Goal: Navigation & Orientation: Find specific page/section

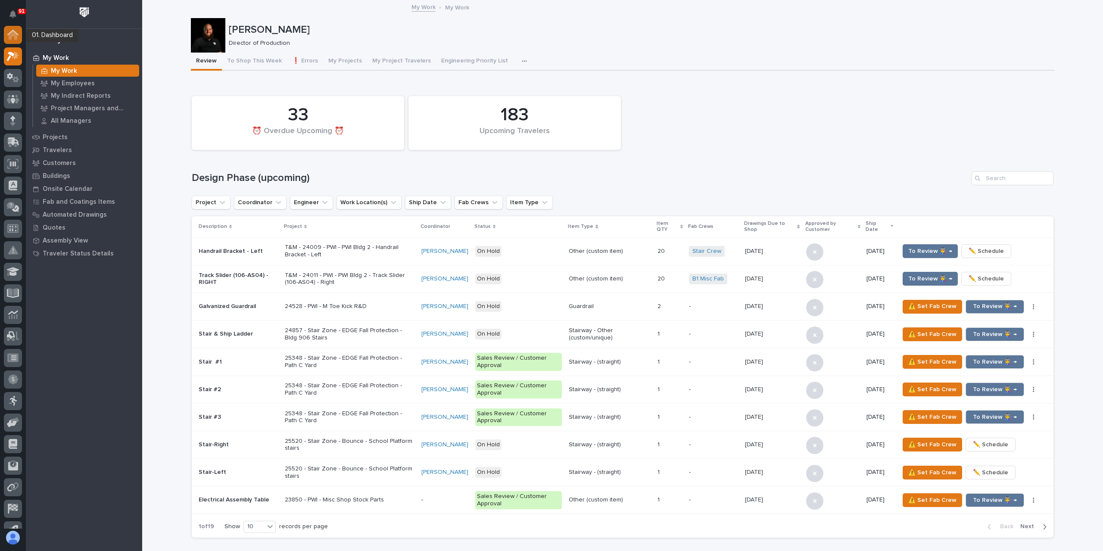
click at [16, 34] on icon at bounding box center [12, 33] width 11 height 6
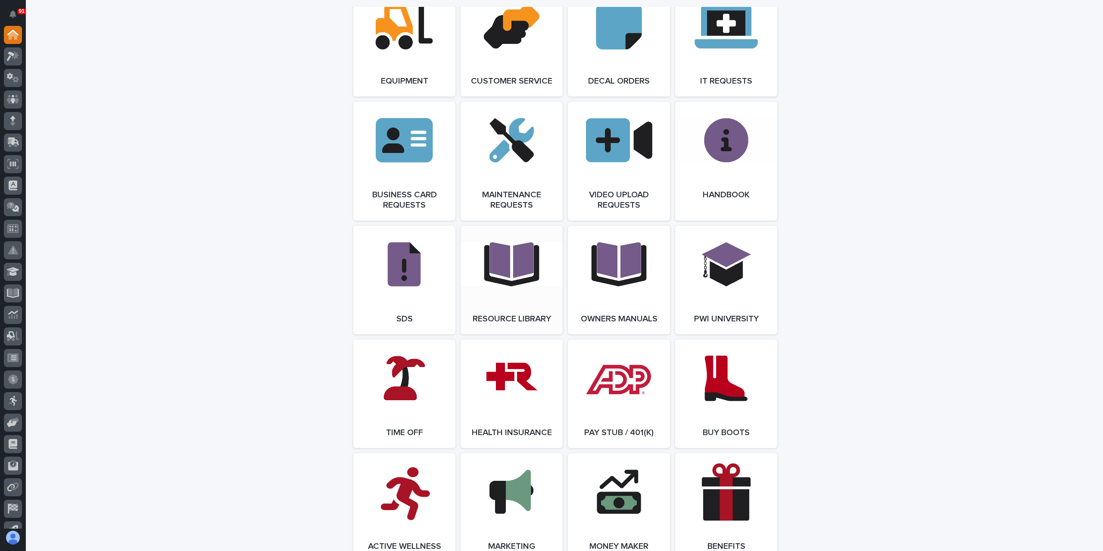
scroll to position [1293, 0]
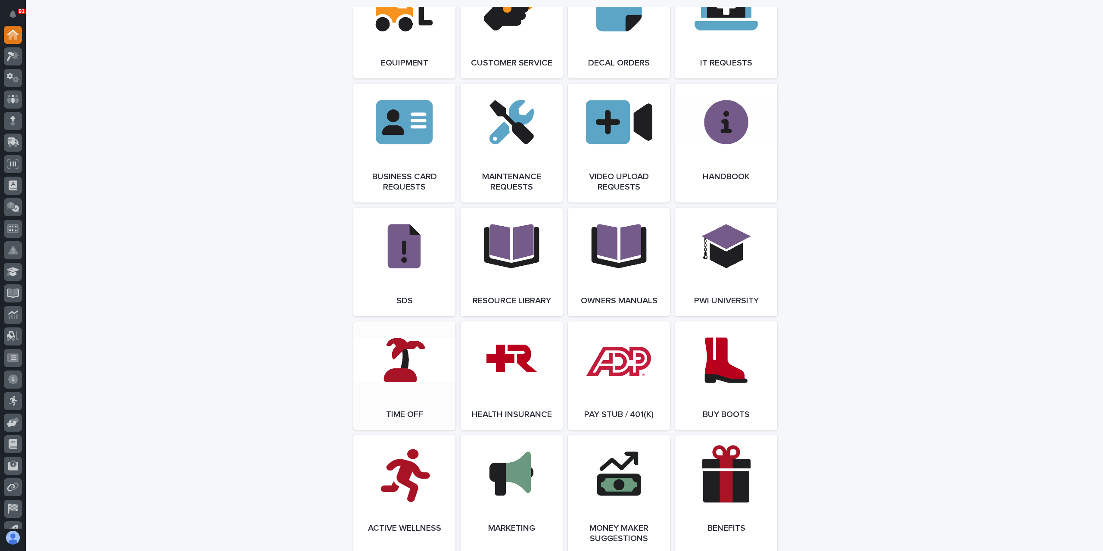
click at [412, 369] on link "Open Link" at bounding box center [404, 375] width 102 height 109
click at [19, 58] on icon at bounding box center [13, 56] width 12 height 10
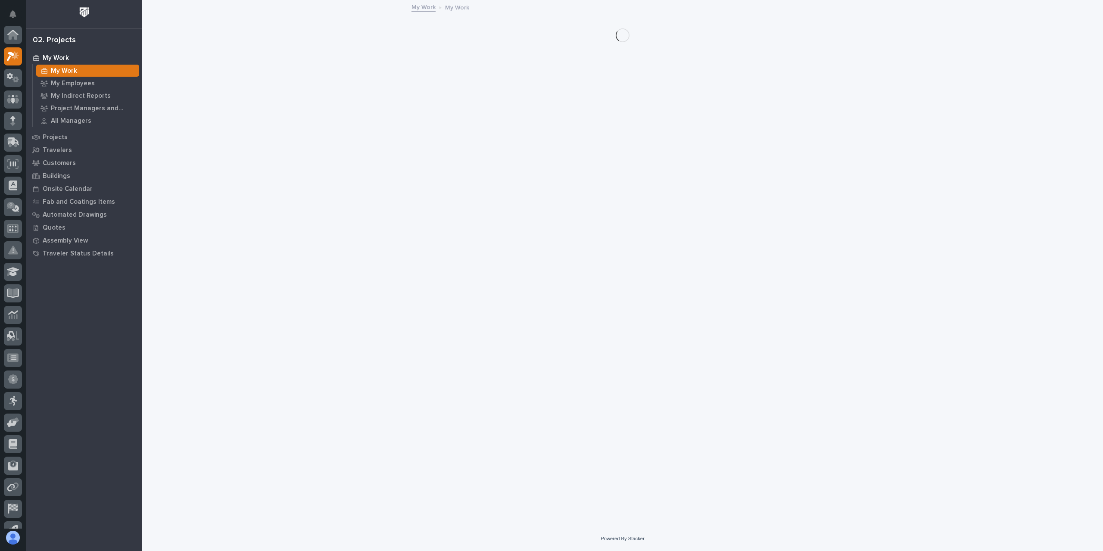
scroll to position [22, 0]
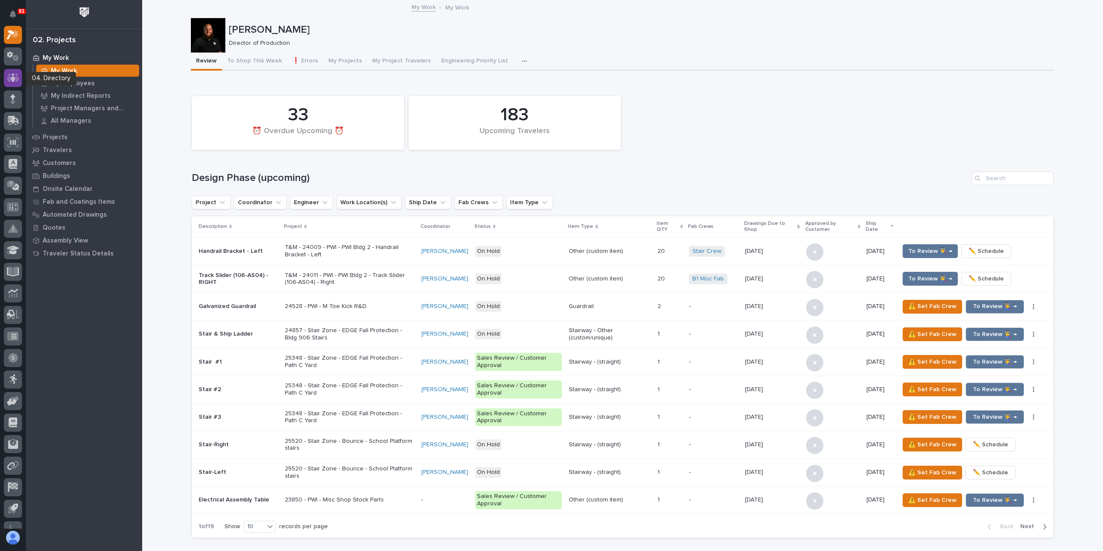
click at [14, 71] on div at bounding box center [13, 78] width 18 height 18
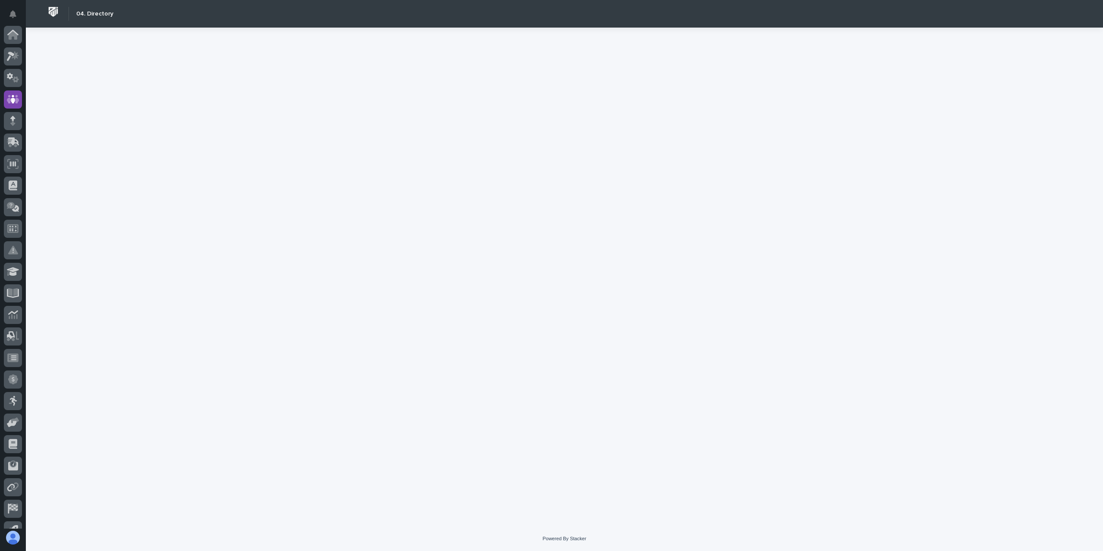
scroll to position [57, 0]
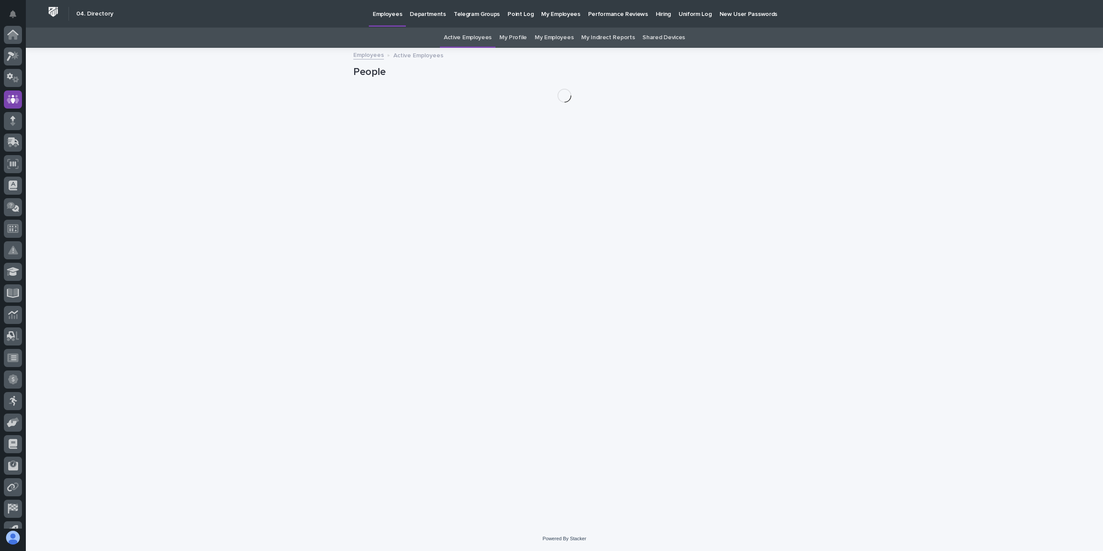
scroll to position [57, 0]
click at [507, 43] on link "My Profile" at bounding box center [513, 38] width 28 height 20
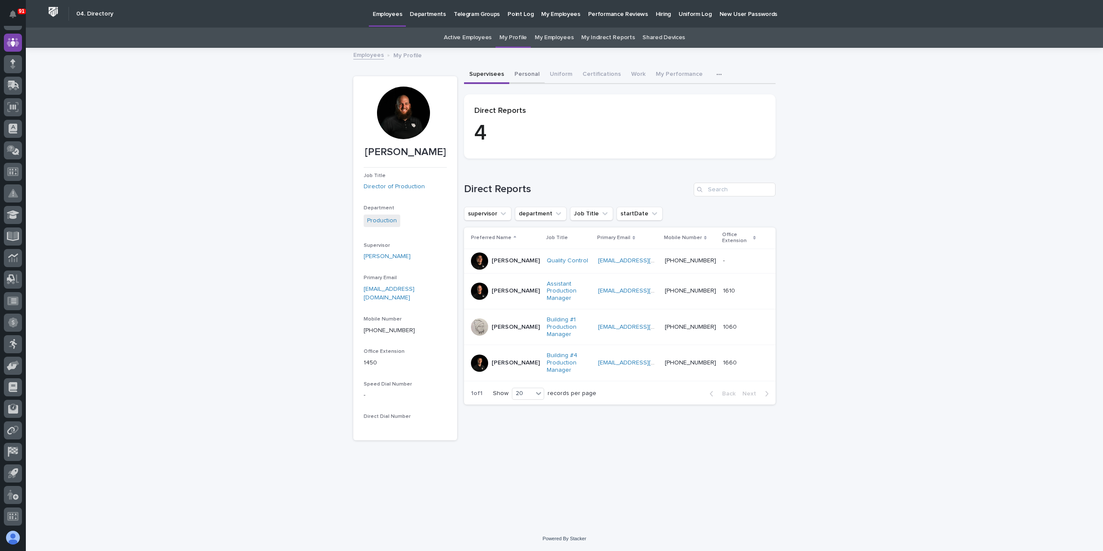
click at [527, 80] on button "Personal" at bounding box center [526, 75] width 35 height 18
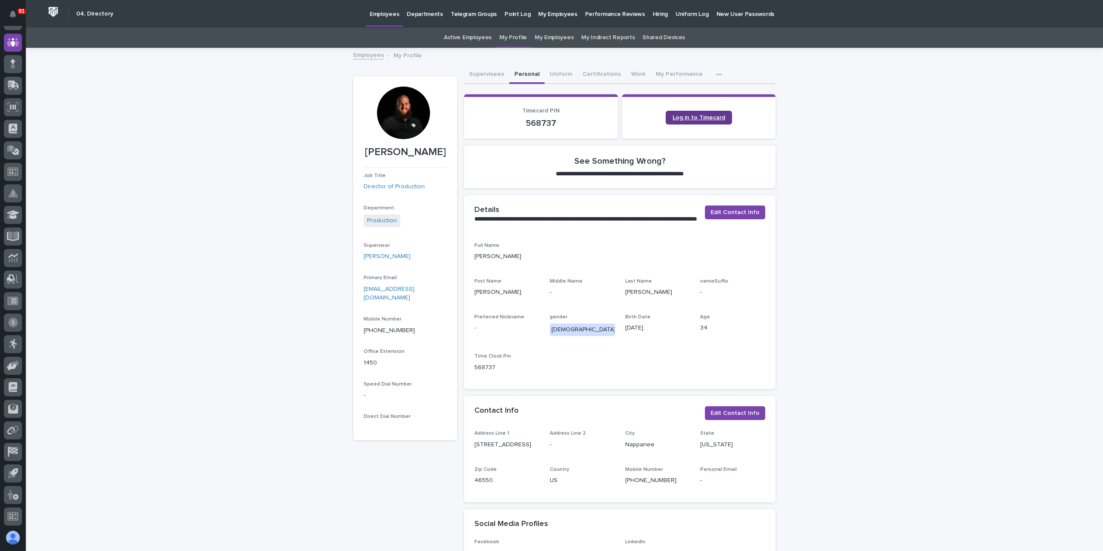
click at [678, 115] on span "Log in to Timecard" at bounding box center [699, 118] width 53 height 6
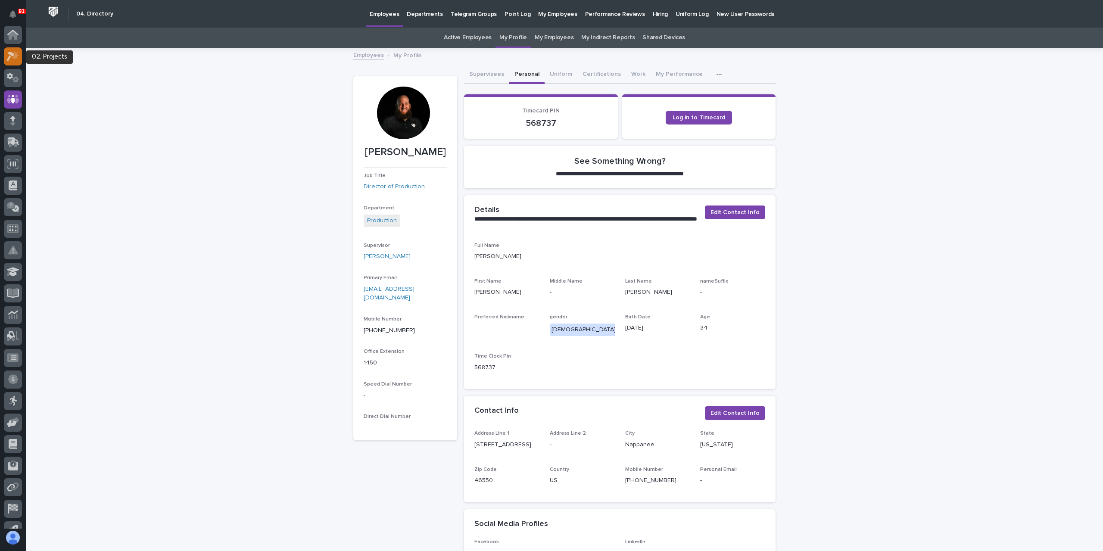
click at [9, 52] on icon at bounding box center [11, 56] width 8 height 9
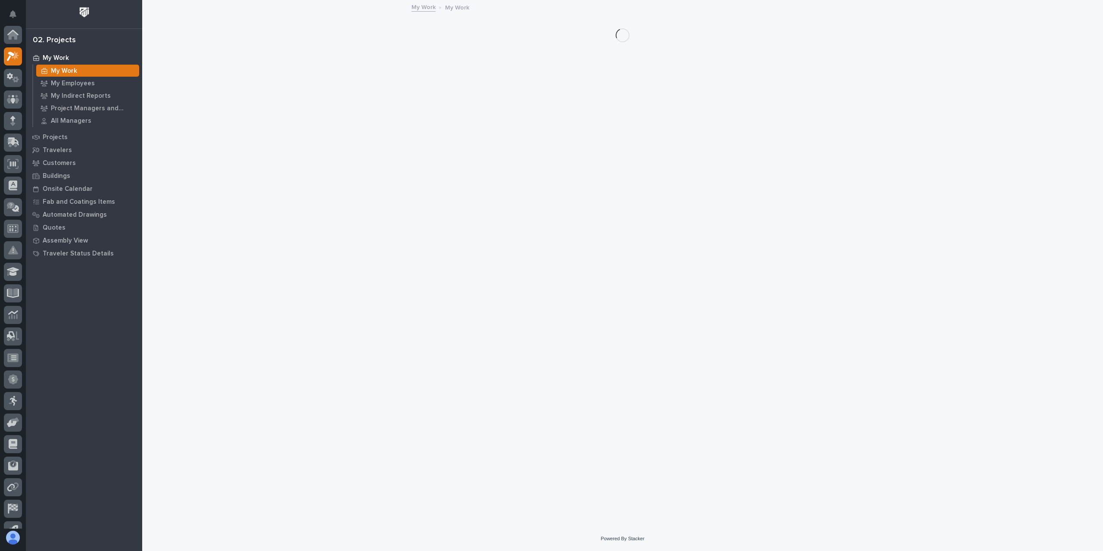
scroll to position [22, 0]
